Goal: Navigation & Orientation: Find specific page/section

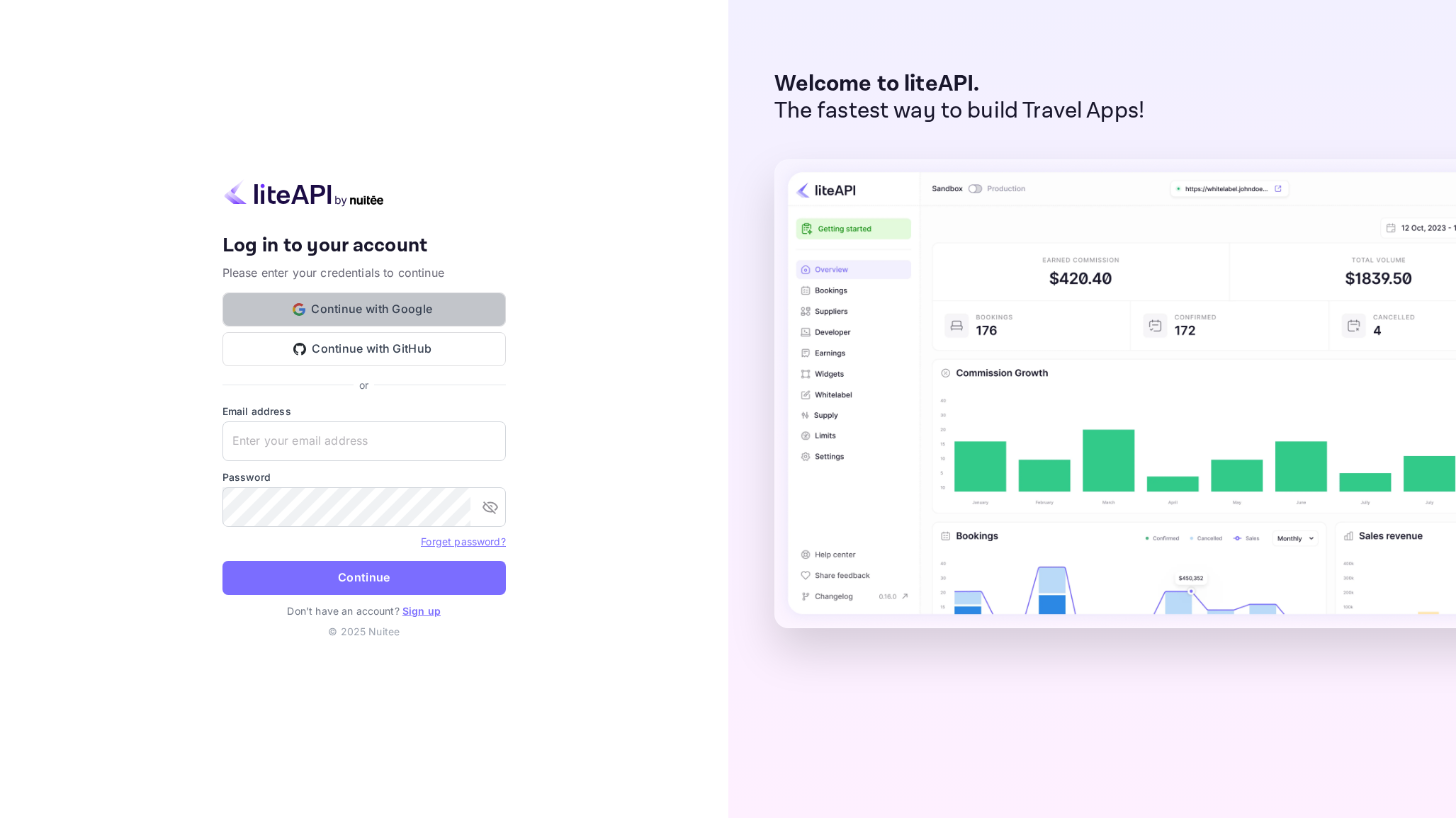
click at [371, 308] on button "Continue with Google" at bounding box center [364, 309] width 283 height 34
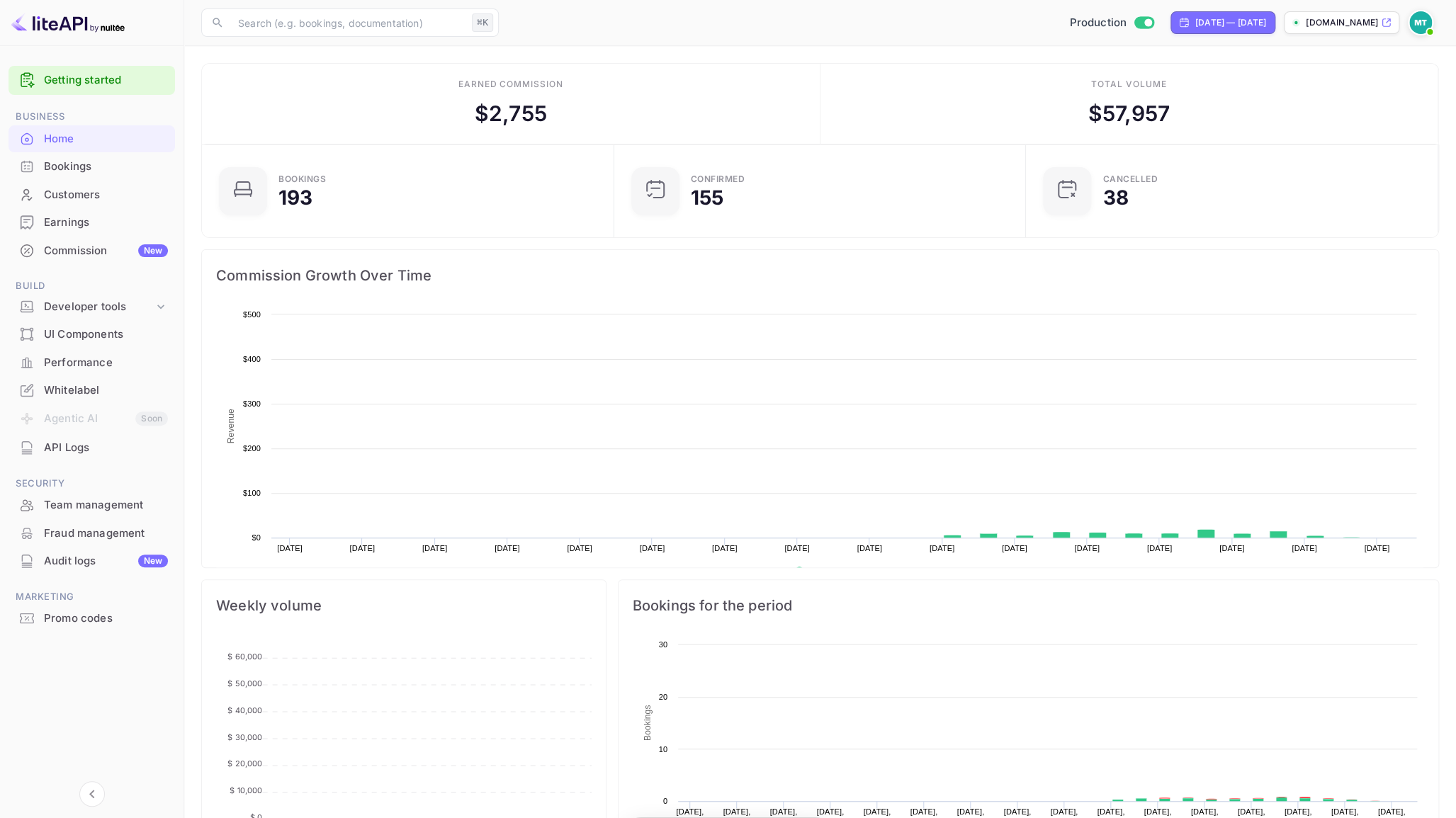
scroll to position [230, 403]
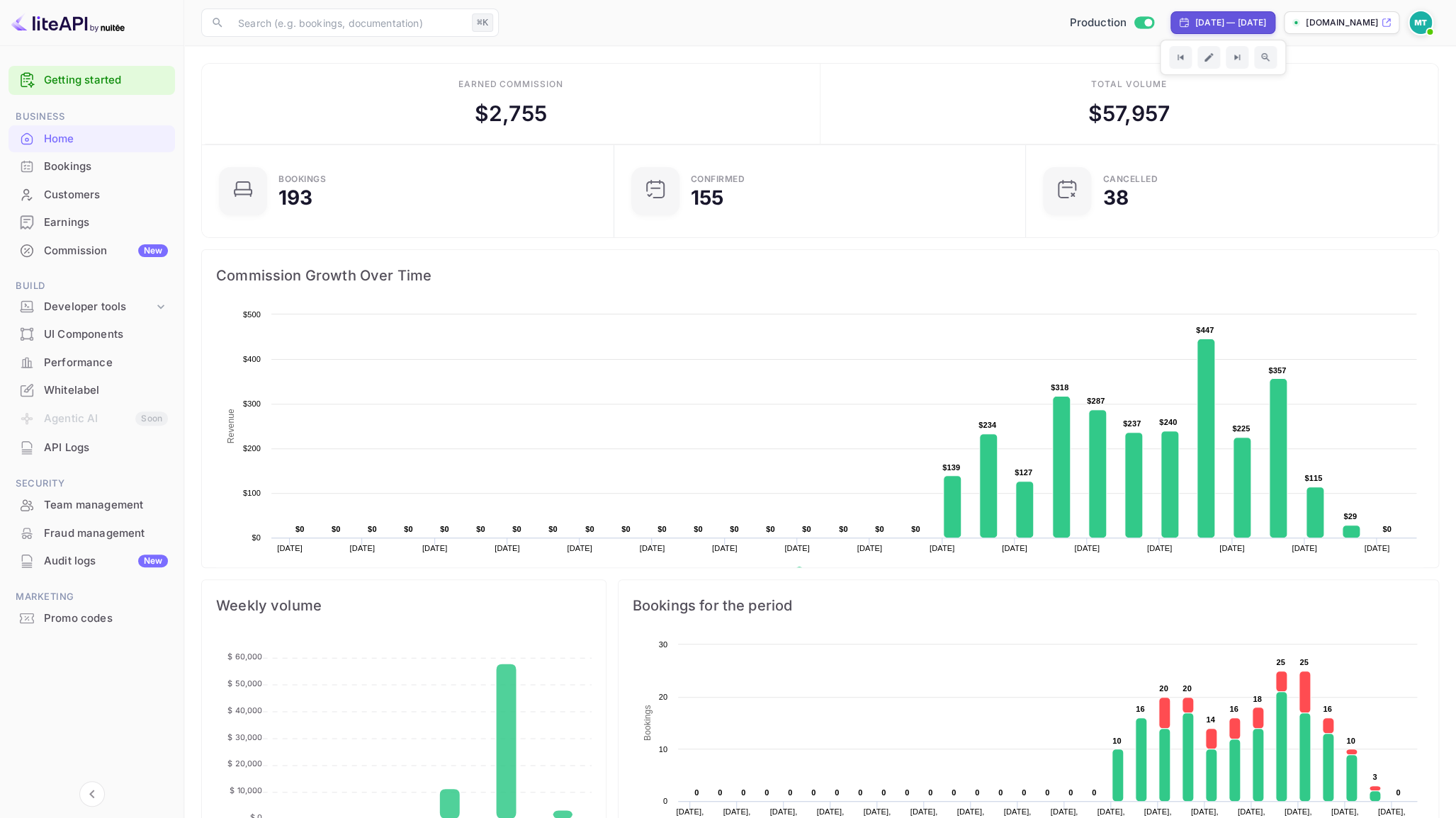
click at [1218, 18] on div "[DATE] — [DATE]" at bounding box center [1230, 22] width 71 height 13
select select "8"
select select "2025"
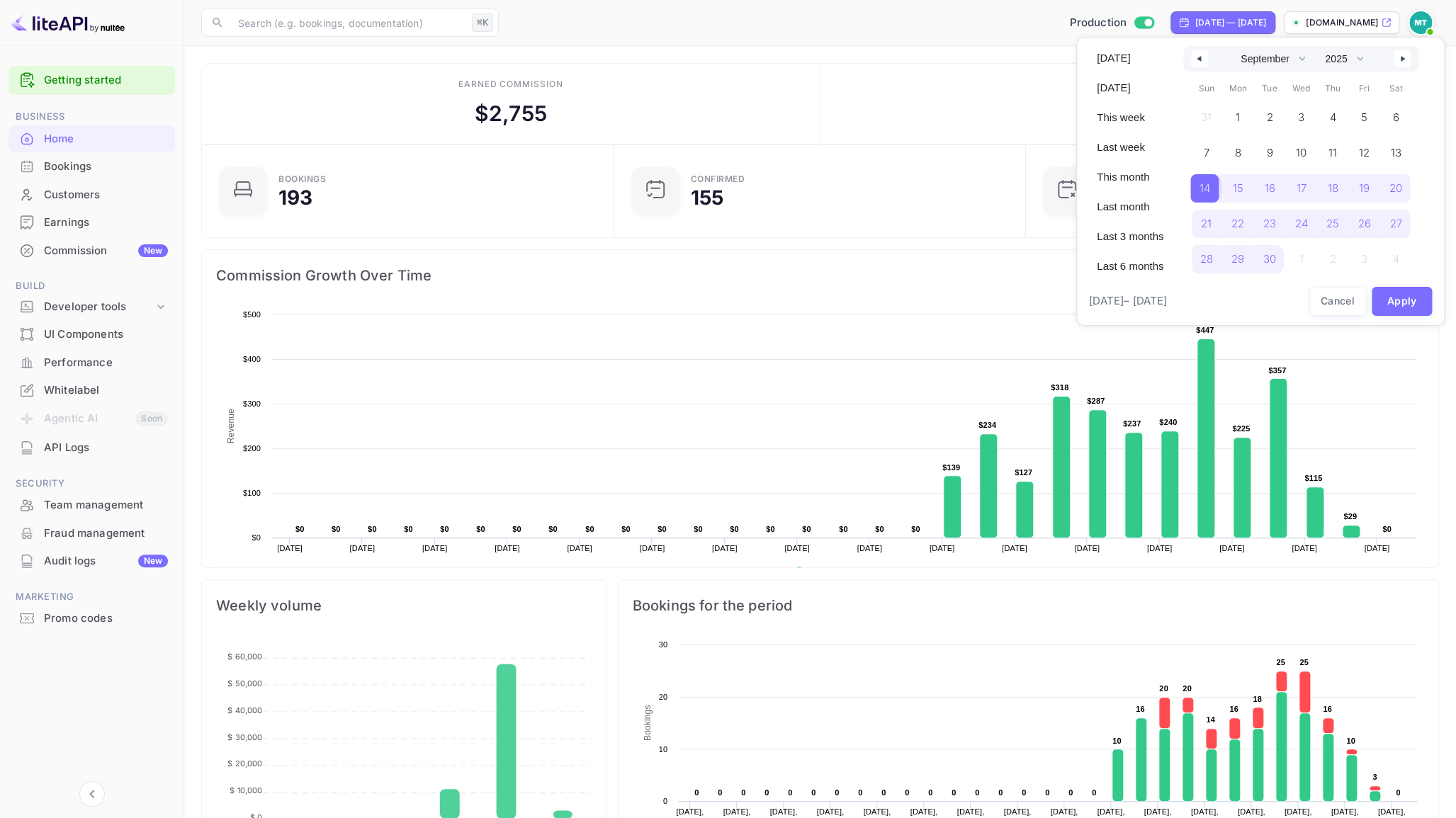
click at [1208, 177] on span "14" at bounding box center [1205, 188] width 11 height 25
click at [1406, 59] on icon "button" at bounding box center [1403, 58] width 7 height 5
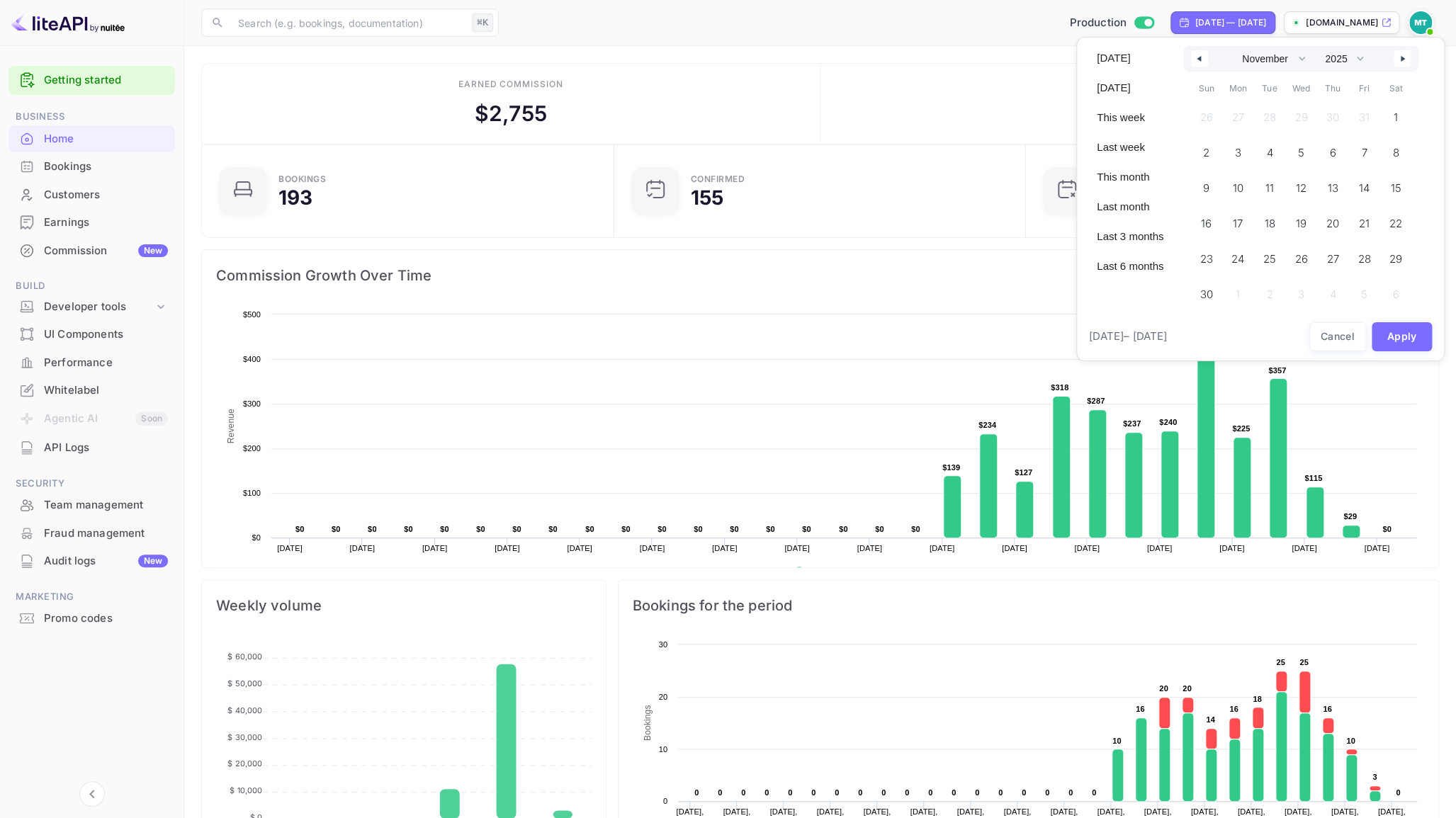
click at [1196, 57] on icon "button" at bounding box center [1197, 58] width 7 height 5
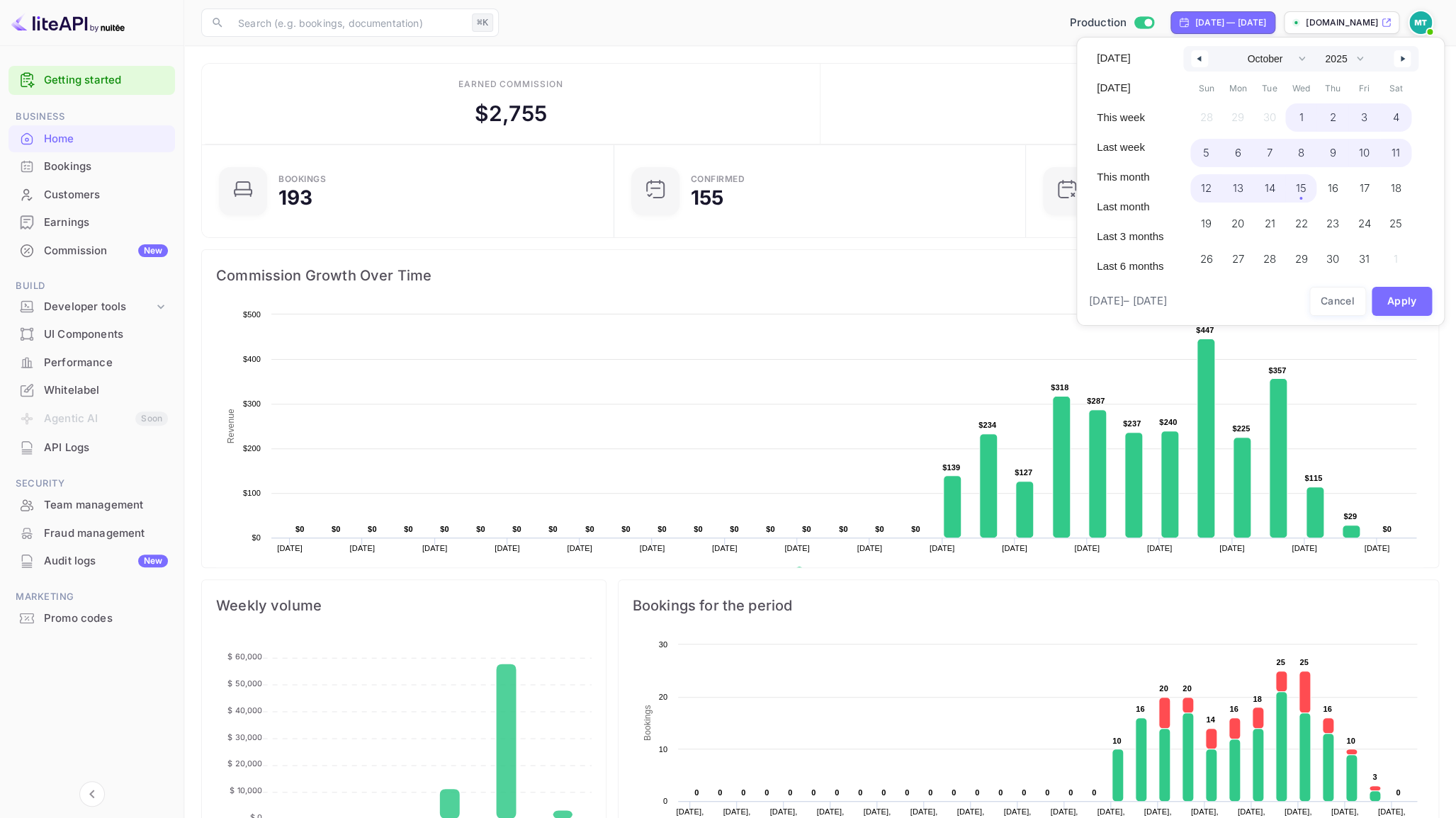
click at [1301, 199] on span "15" at bounding box center [1301, 188] width 11 height 25
select select "8"
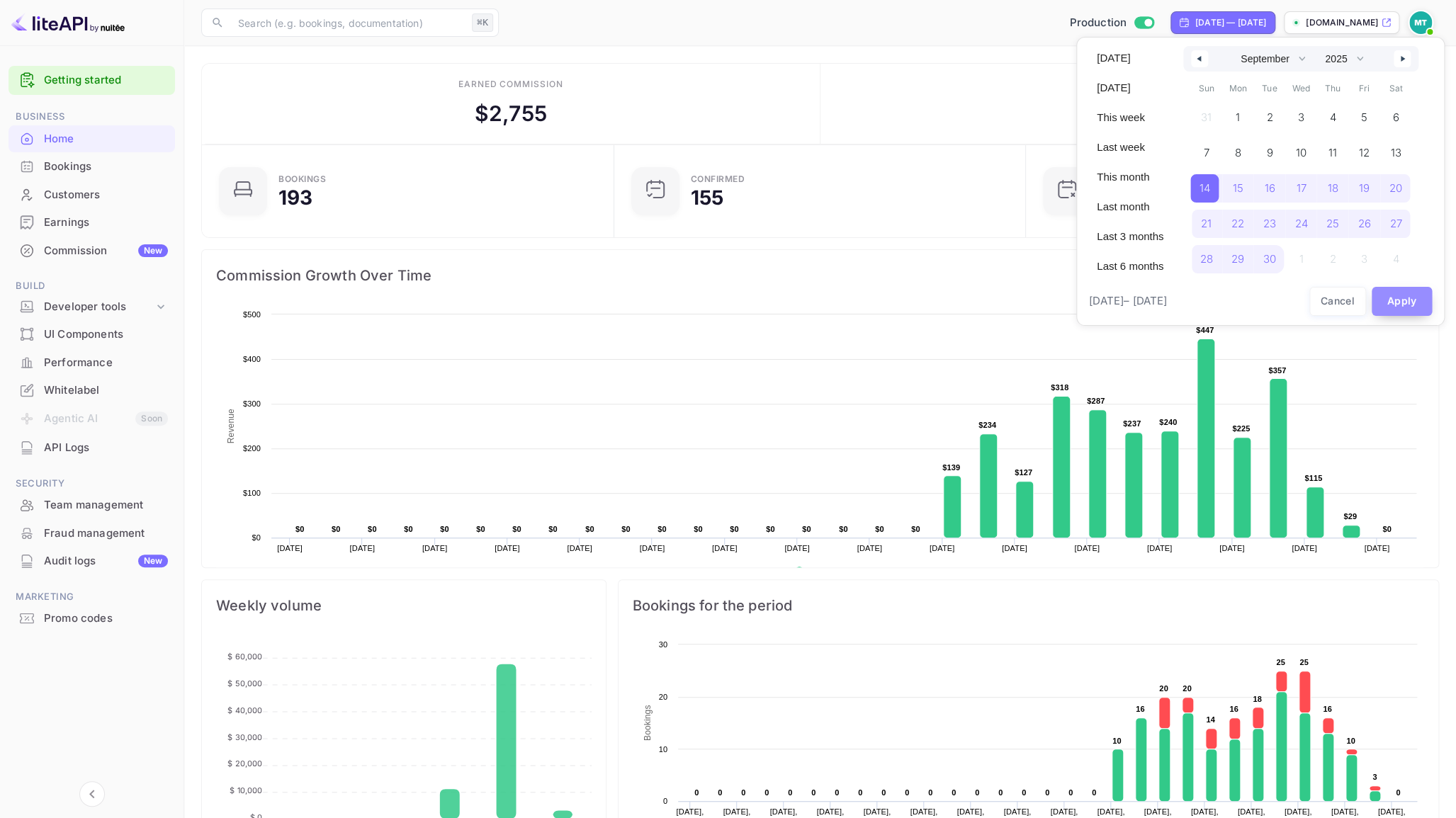
click at [1403, 305] on button "Apply" at bounding box center [1402, 302] width 61 height 29
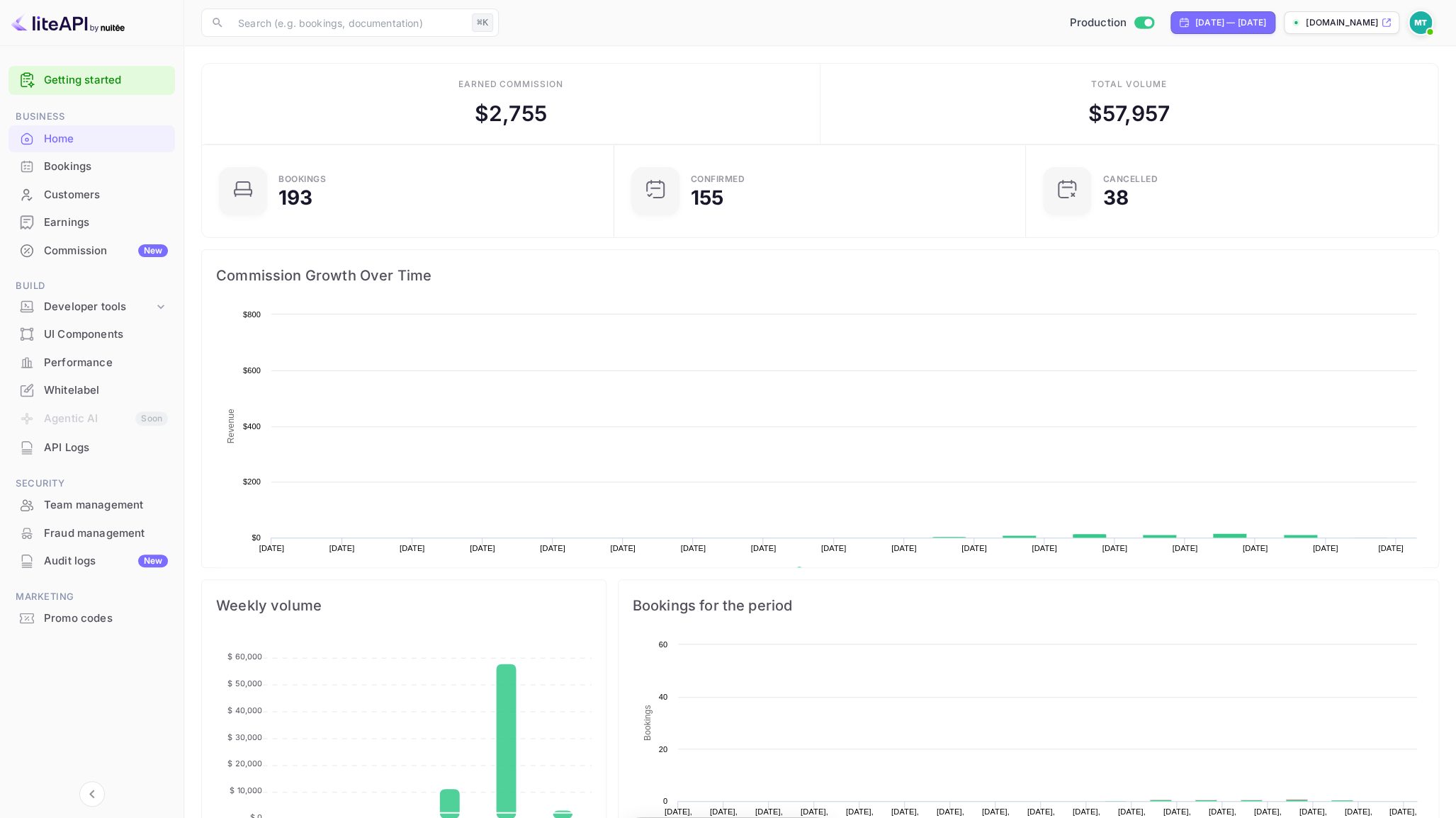
scroll to position [230, 403]
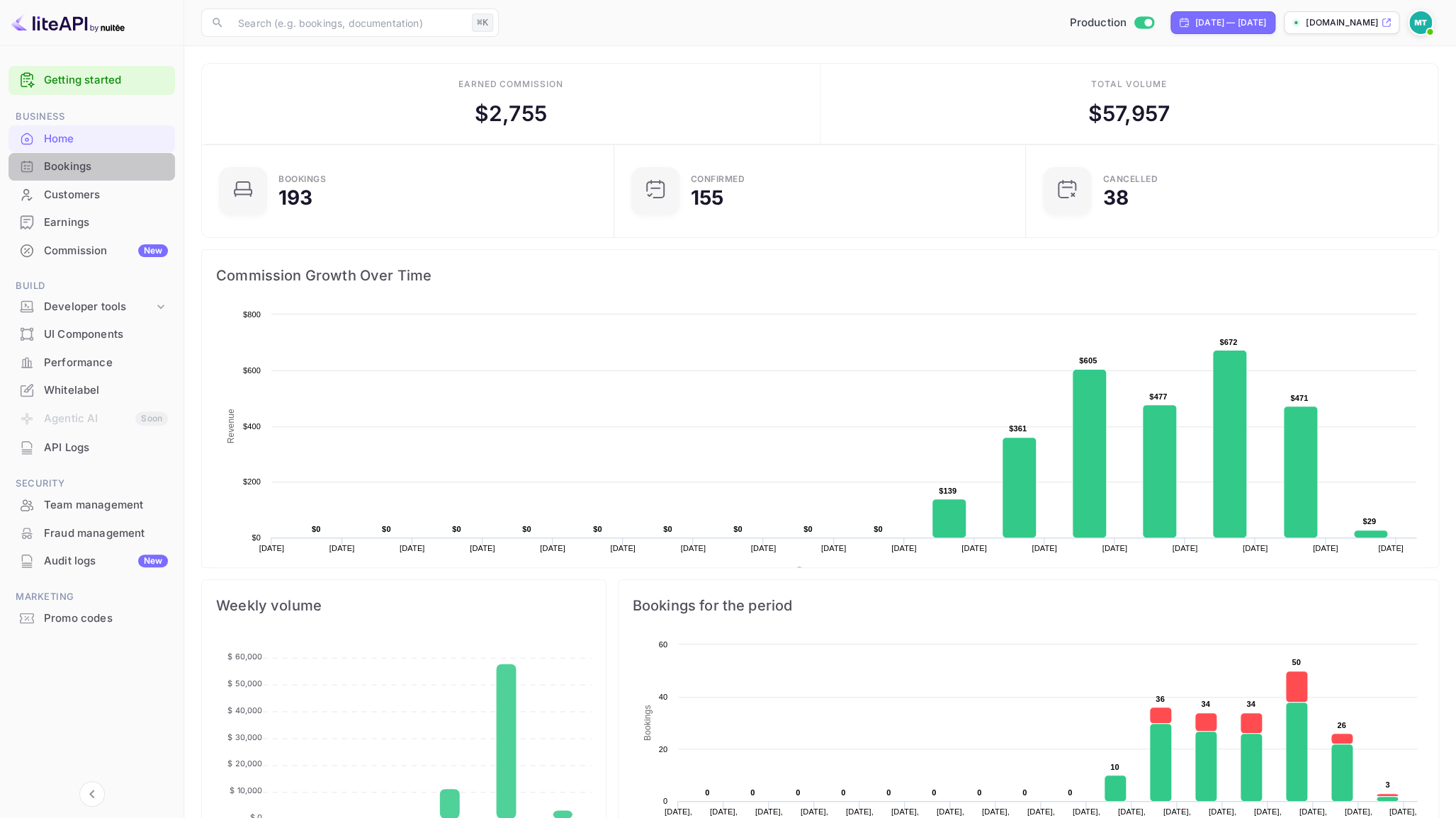
click at [75, 168] on div "Bookings" at bounding box center [106, 166] width 124 height 16
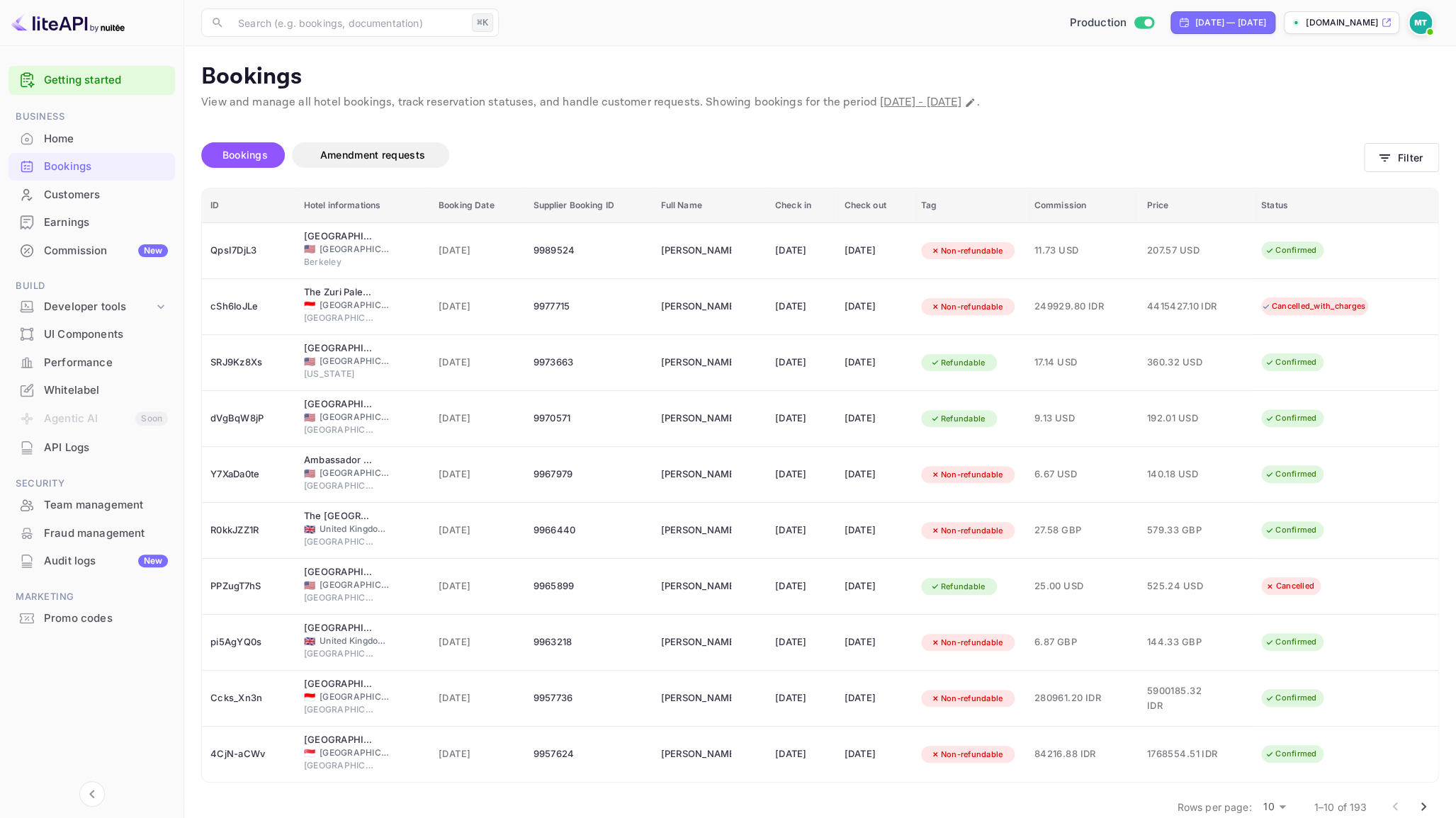
click at [66, 165] on div "Bookings" at bounding box center [106, 166] width 124 height 16
click at [1281, 88] on p "Bookings" at bounding box center [820, 77] width 1237 height 28
click at [691, 136] on div "Bookings Amendment requests" at bounding box center [782, 158] width 1163 height 59
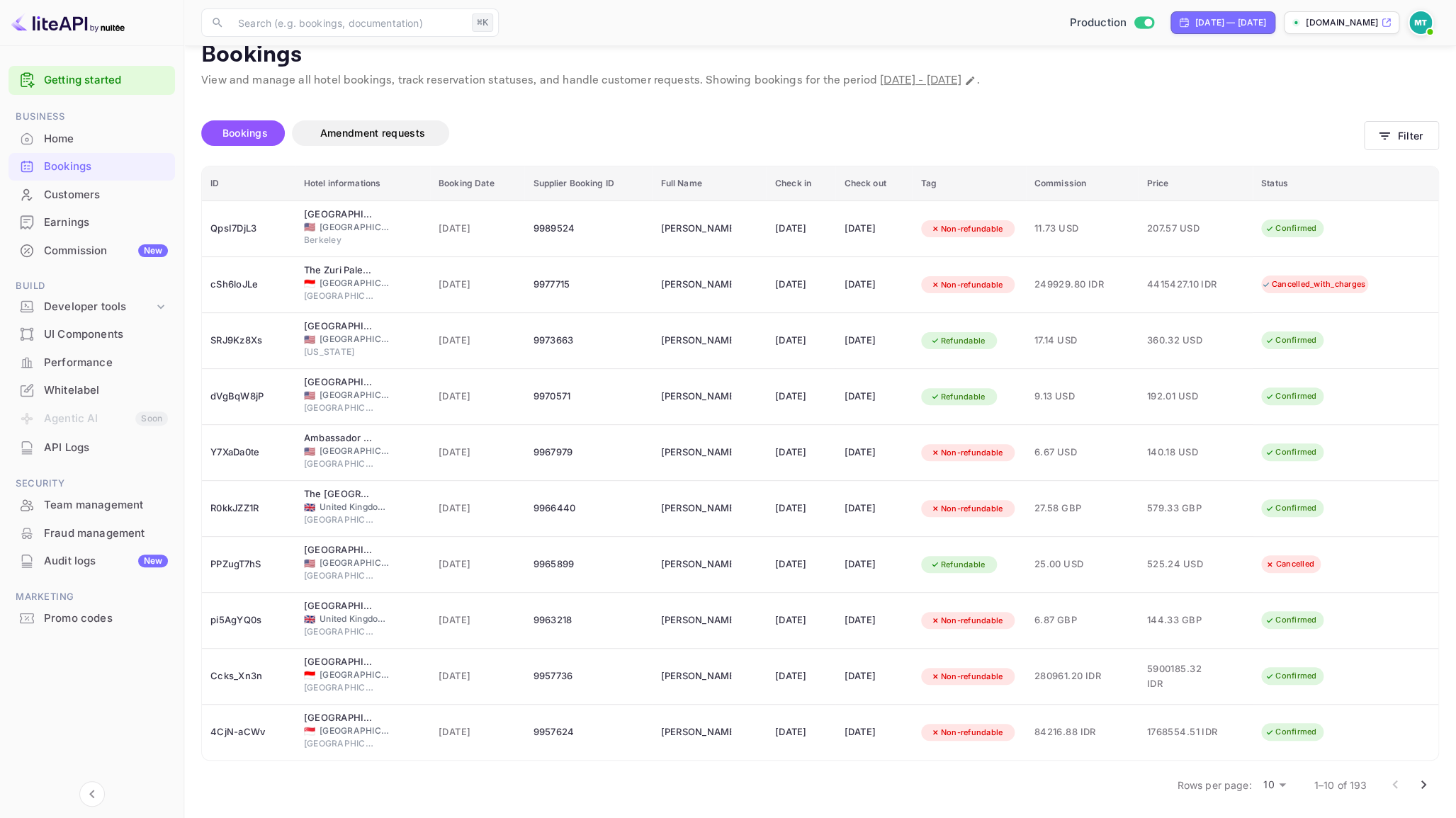
click at [62, 166] on div "Bookings" at bounding box center [106, 166] width 124 height 16
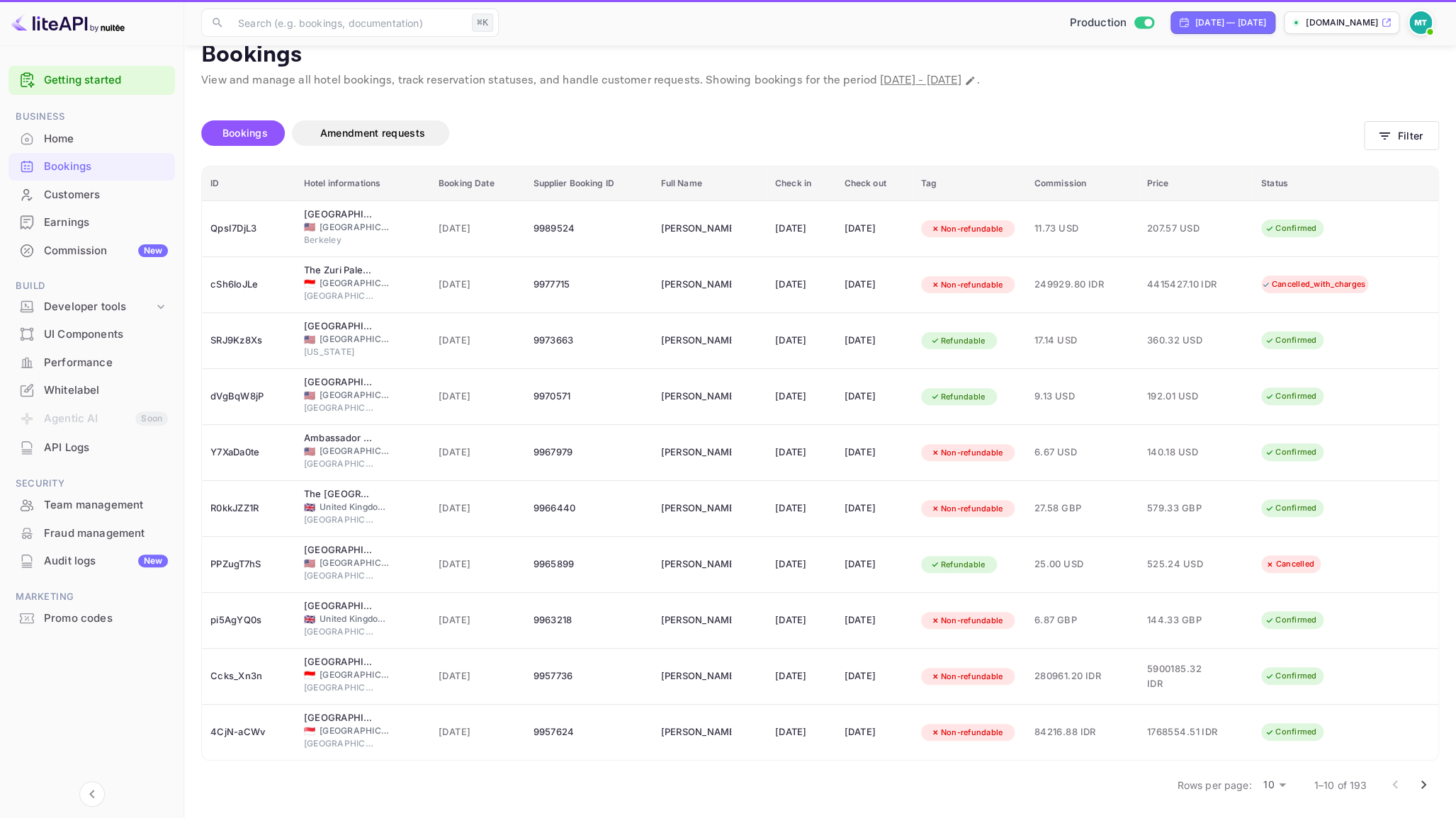
scroll to position [0, 0]
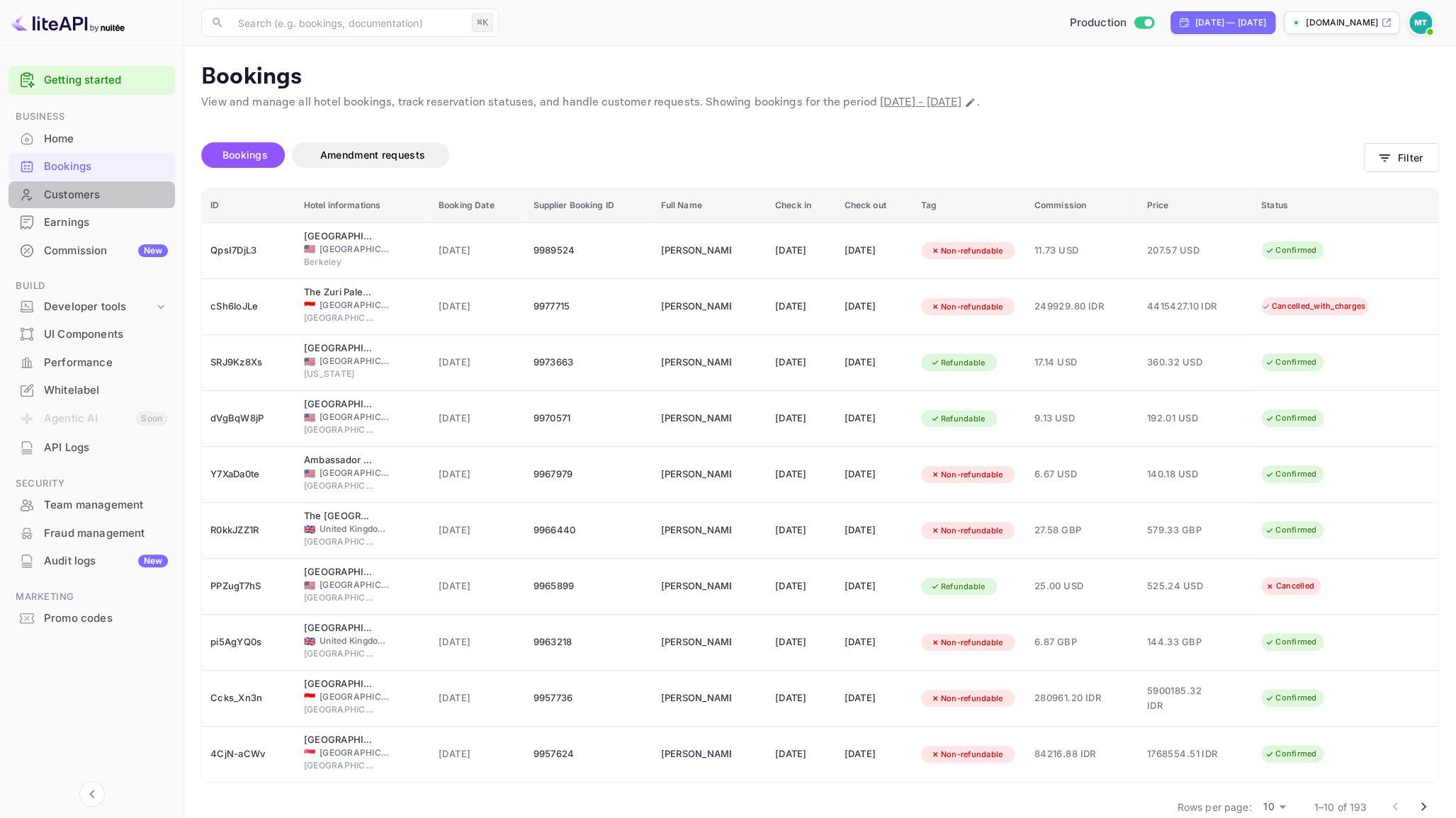
click at [75, 193] on div "Customers" at bounding box center [106, 194] width 124 height 16
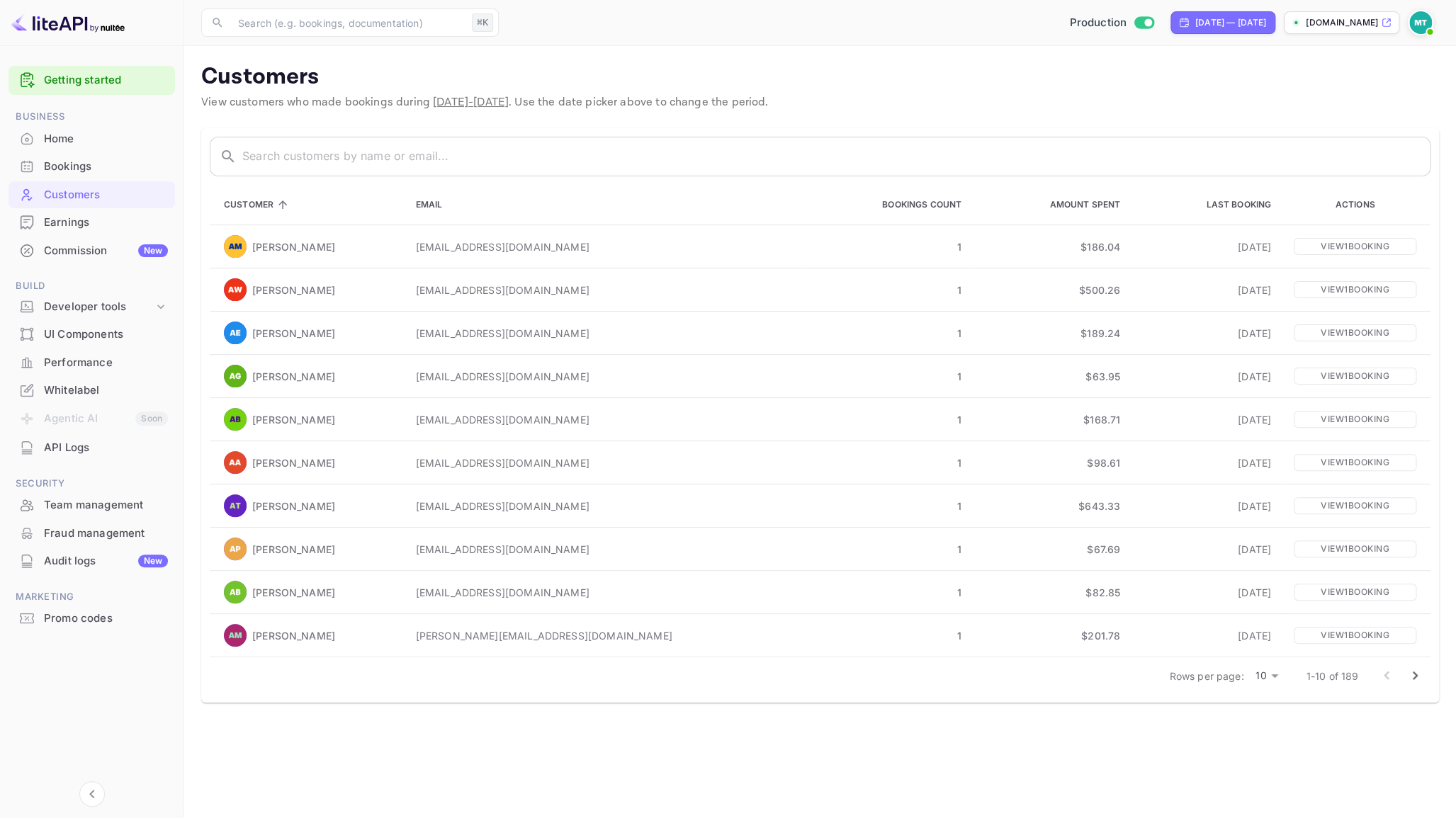
click at [832, 59] on main "Customers View customers who made bookings during Sep 13 - Oct 14, 2025 . Use t…" at bounding box center [820, 432] width 1272 height 772
click at [89, 796] on icon "Collapse navigation" at bounding box center [92, 794] width 17 height 17
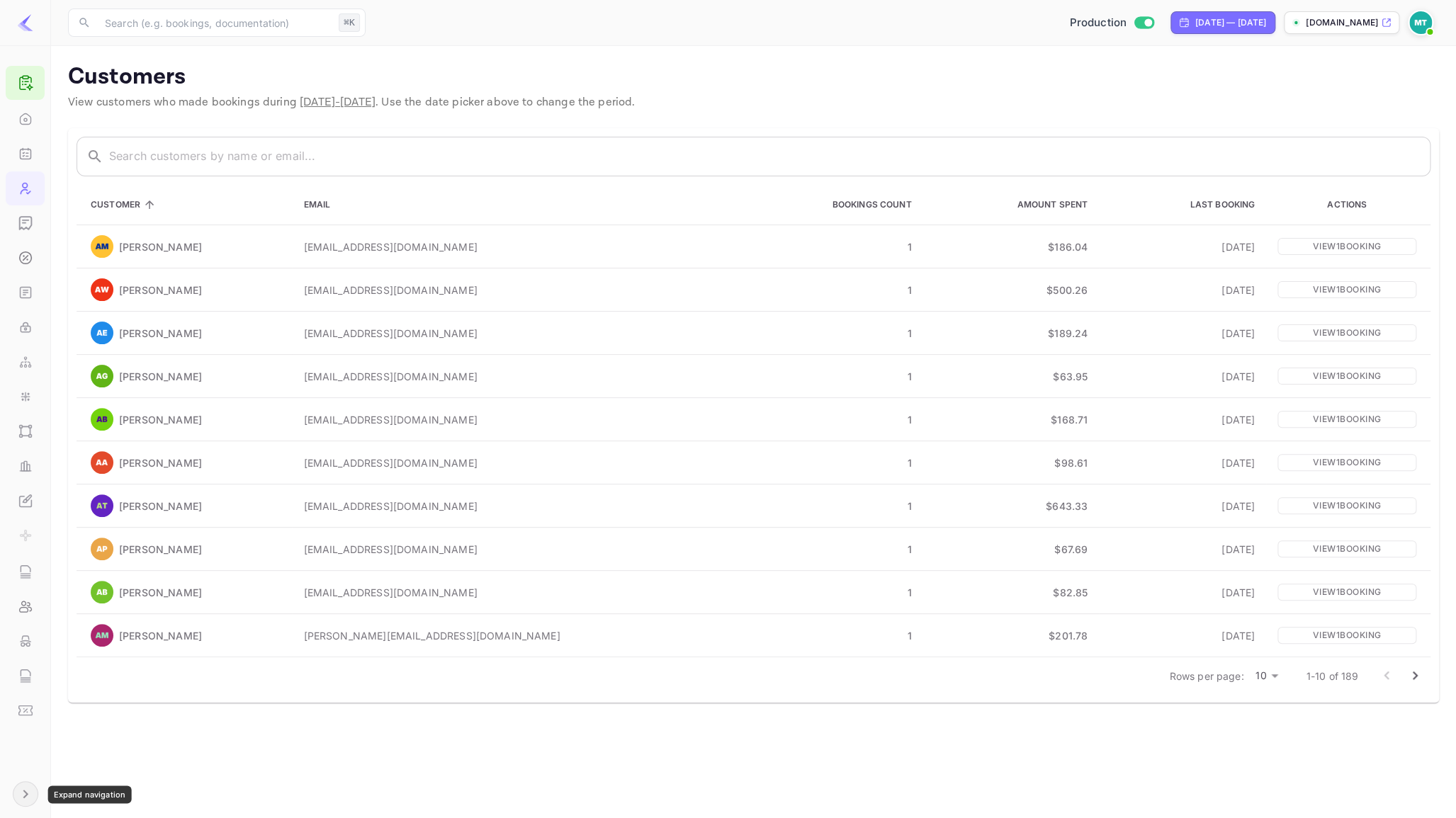
click at [28, 797] on icon "Expand navigation" at bounding box center [25, 794] width 17 height 17
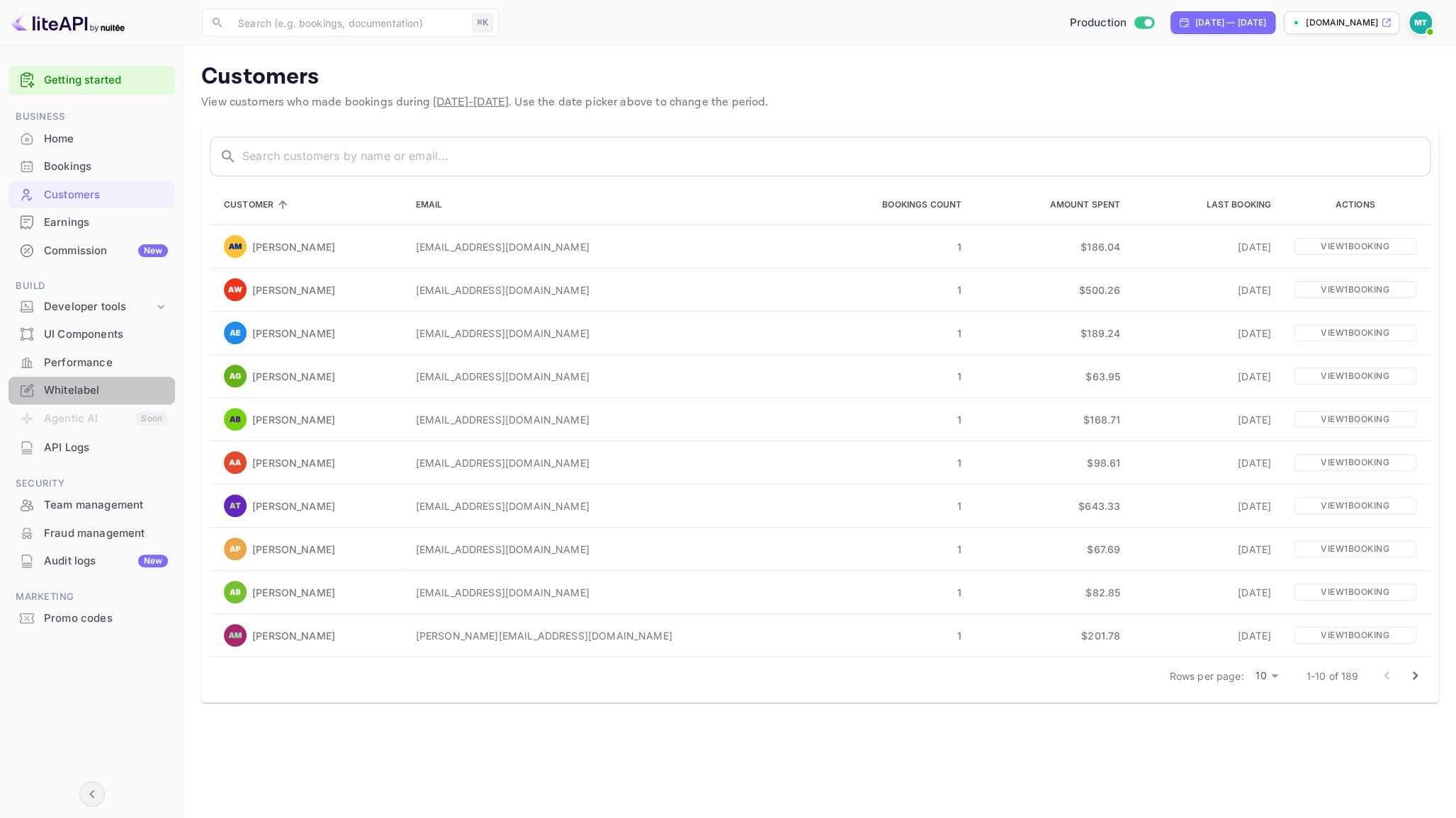
click at [86, 401] on div "Whitelabel" at bounding box center [91, 391] width 167 height 27
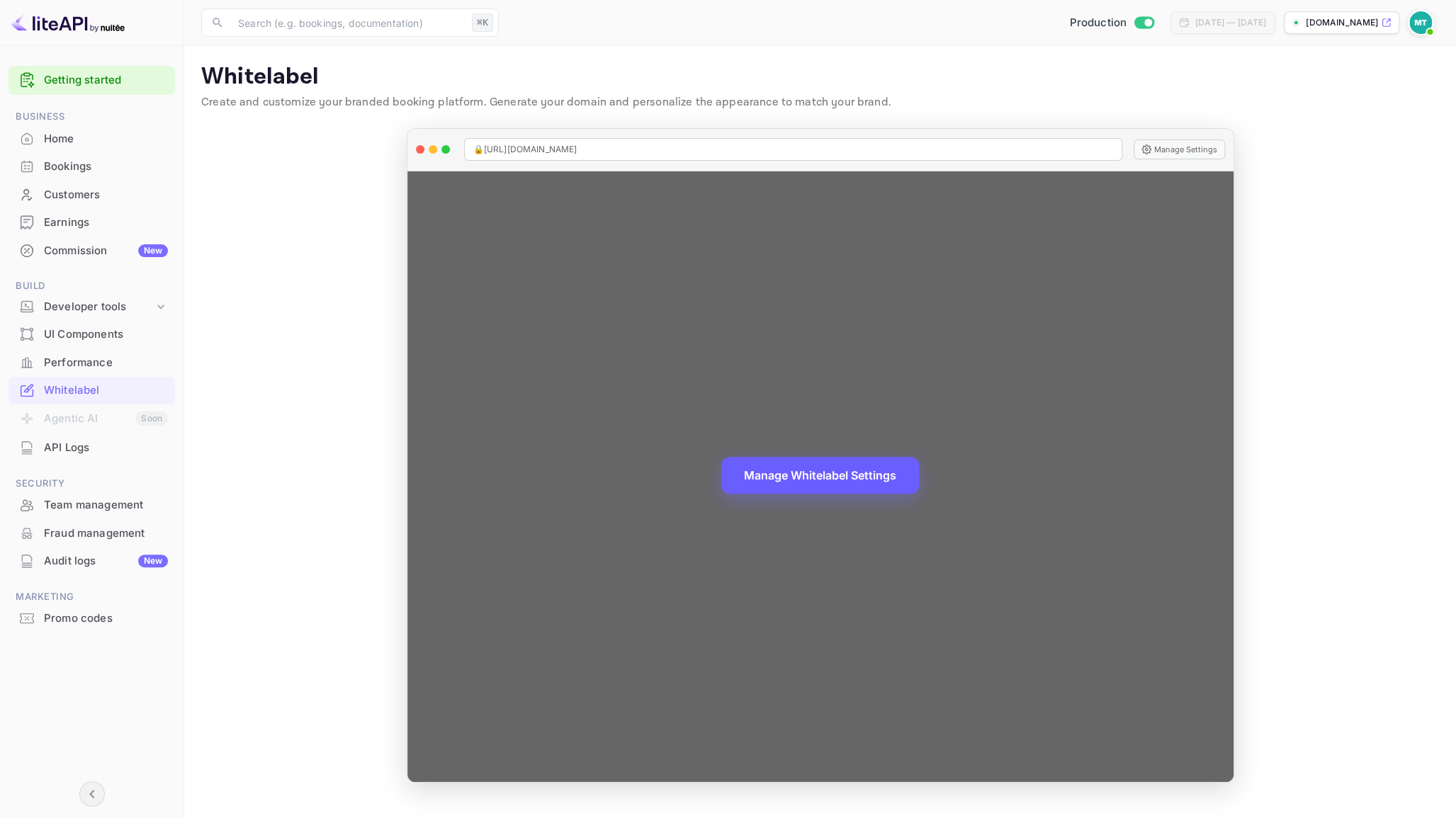
click at [873, 472] on button "Manage Whitelabel Settings" at bounding box center [820, 475] width 197 height 37
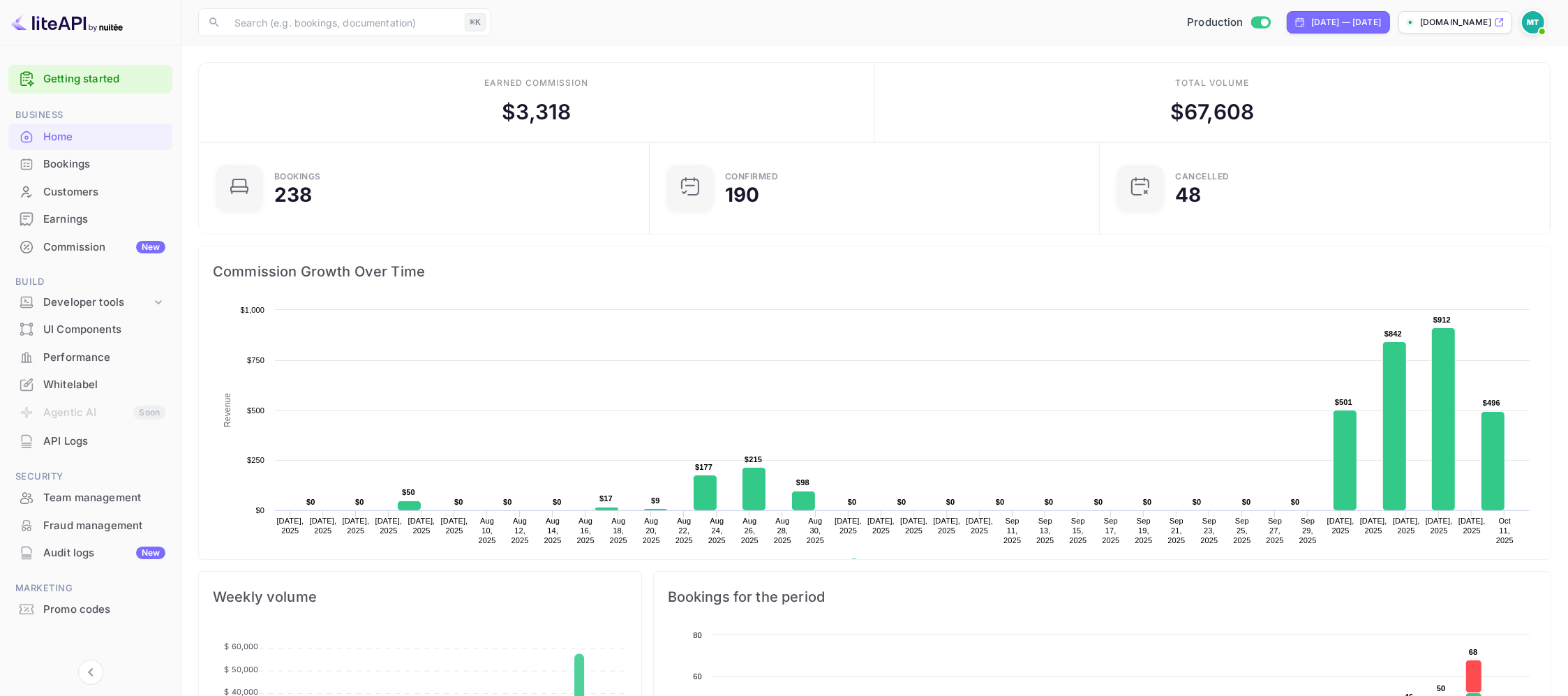
scroll to position [227, 443]
